Goal: Find contact information: Find contact information

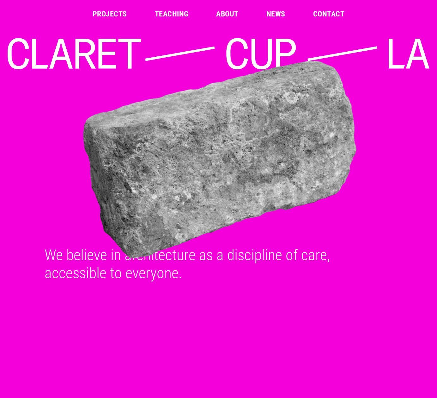
click at [116, 15] on link "Projects" at bounding box center [110, 14] width 34 height 8
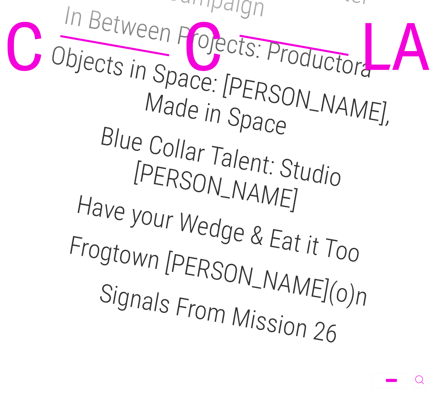
scroll to position [897, 0]
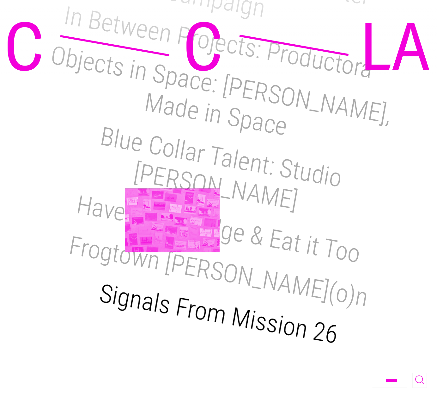
click at [172, 278] on h2 "Signals From Mission 26" at bounding box center [218, 313] width 243 height 71
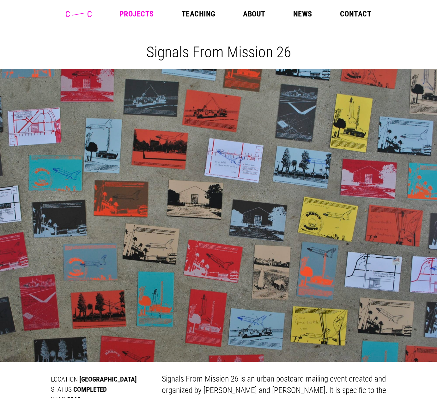
click at [351, 14] on link "Contact" at bounding box center [355, 14] width 31 height 8
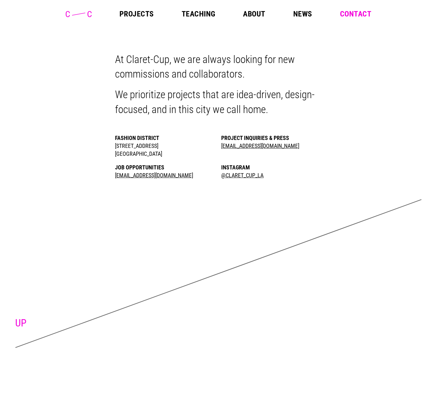
click at [238, 146] on link "[EMAIL_ADDRESS][DOMAIN_NAME]" at bounding box center [260, 145] width 78 height 7
